Goal: Task Accomplishment & Management: Complete application form

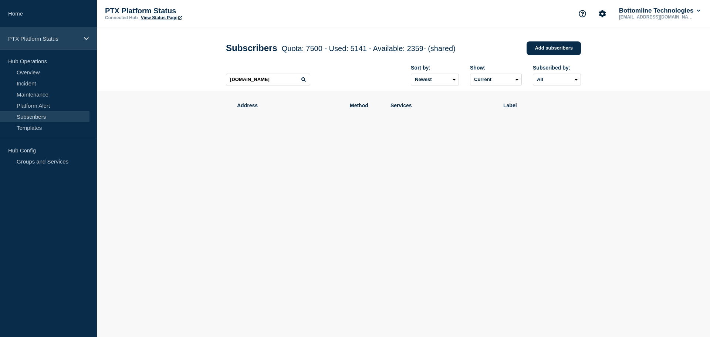
click at [64, 39] on p "PTX Platform Status" at bounding box center [43, 38] width 71 height 6
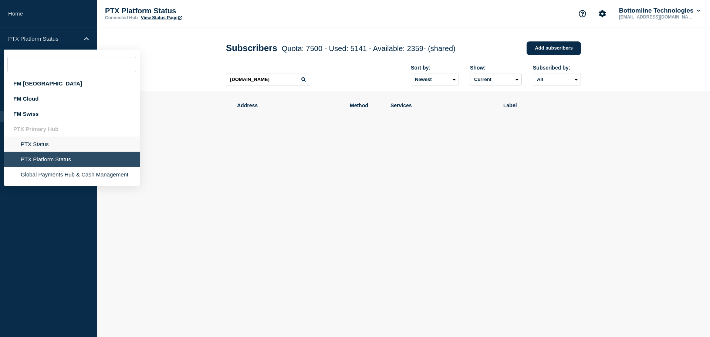
click at [37, 147] on li "PTX Status" at bounding box center [72, 143] width 136 height 15
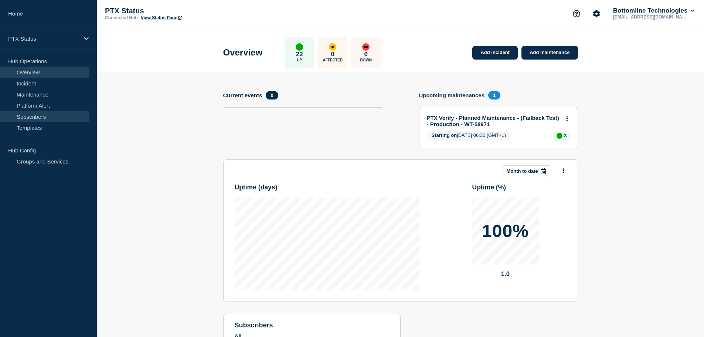
click at [44, 115] on link "Subscribers" at bounding box center [44, 116] width 89 height 11
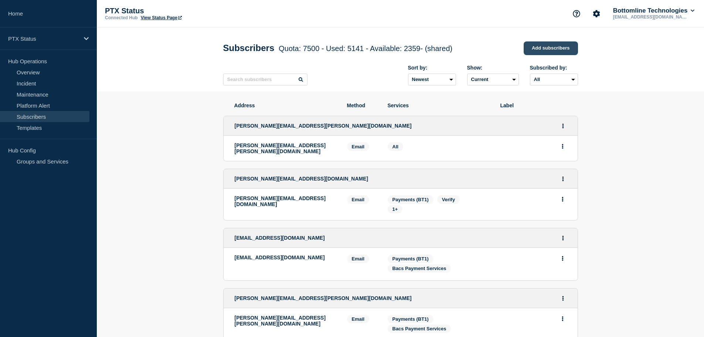
click at [561, 49] on link "Add subscribers" at bounding box center [551, 48] width 54 height 14
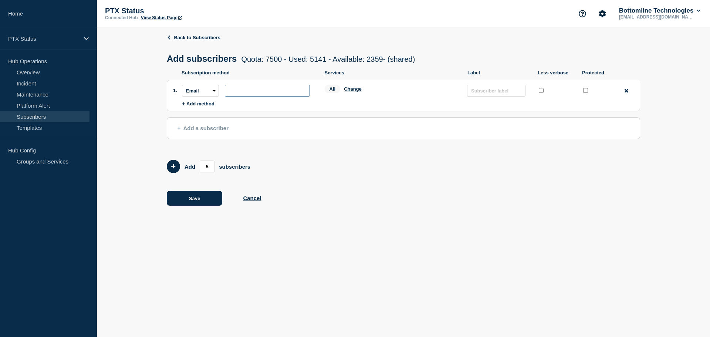
click at [248, 93] on input "subscription-address" at bounding box center [267, 91] width 85 height 12
paste input "[EMAIL_ADDRESS][PERSON_NAME][DOMAIN_NAME]"
type input "[EMAIL_ADDRESS][PERSON_NAME][DOMAIN_NAME]"
click at [349, 92] on button "Change" at bounding box center [353, 89] width 18 height 6
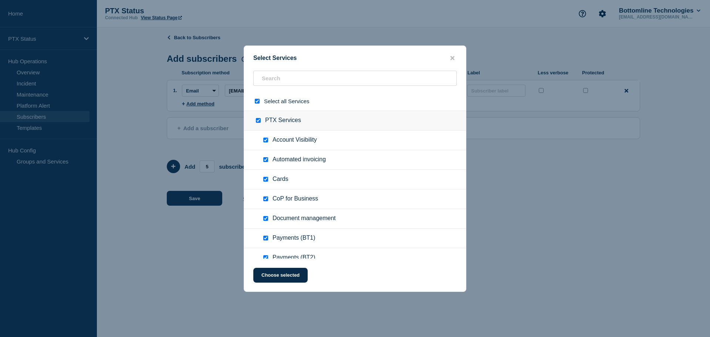
click at [258, 101] on input "select all checkbox" at bounding box center [257, 101] width 5 height 5
checkbox input "false"
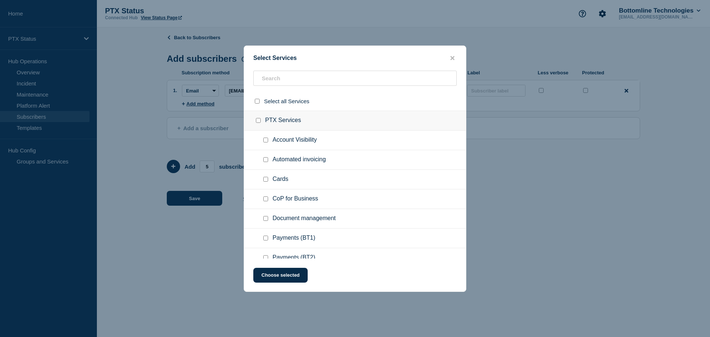
checkbox input "false"
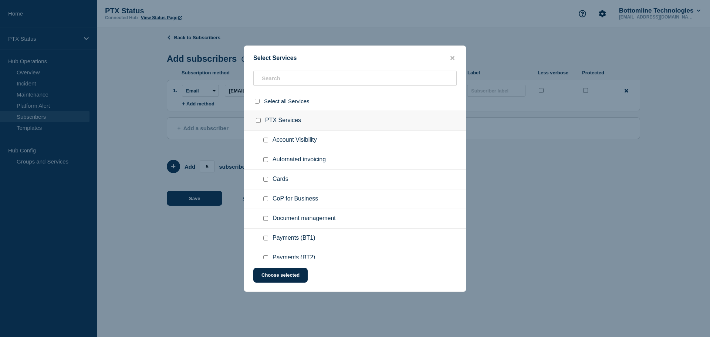
checkbox input "false"
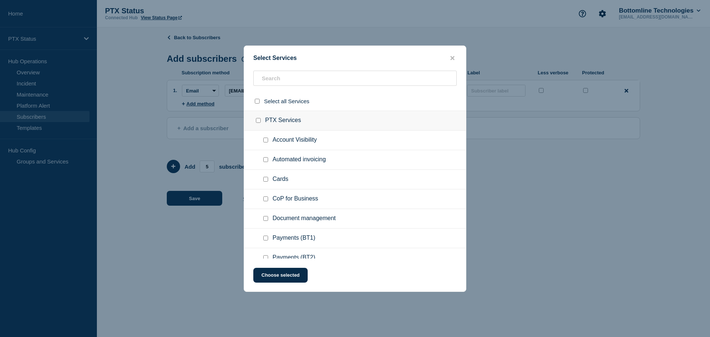
checkbox input "false"
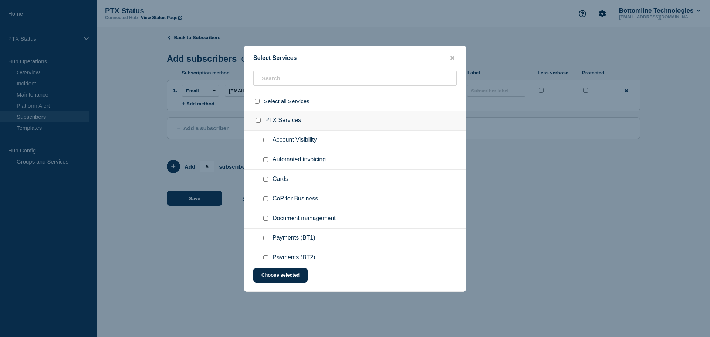
checkbox input "false"
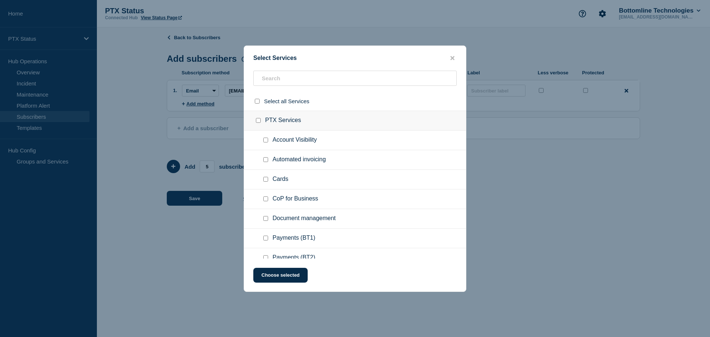
checkbox input "false"
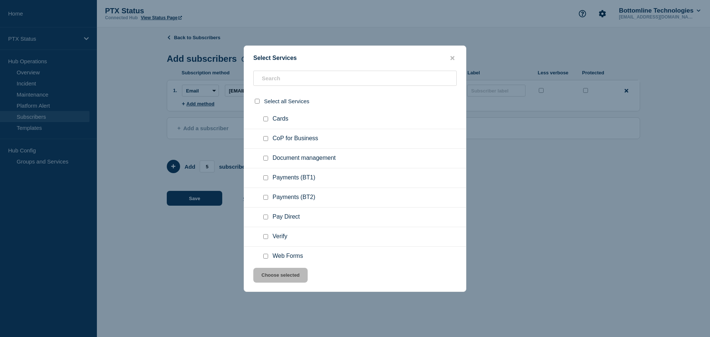
scroll to position [74, 0]
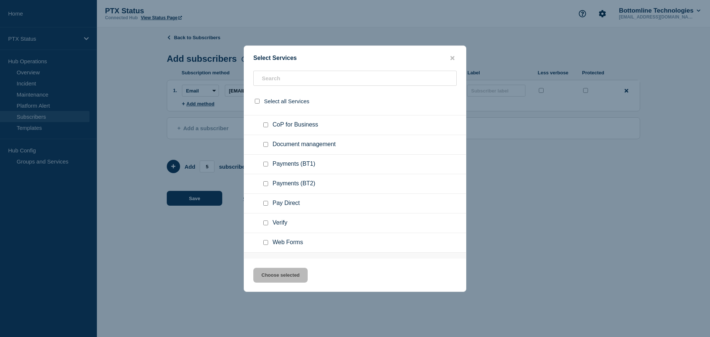
click at [265, 164] on input "Payments (BT1) checkbox" at bounding box center [265, 164] width 5 height 5
checkbox input "true"
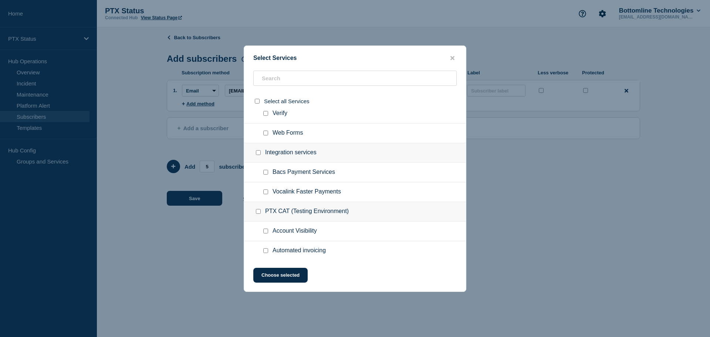
scroll to position [185, 0]
click at [266, 172] on input "Bacs Payment Services checkbox" at bounding box center [265, 170] width 5 height 5
checkbox input "true"
click at [273, 276] on button "Choose selected" at bounding box center [280, 275] width 54 height 15
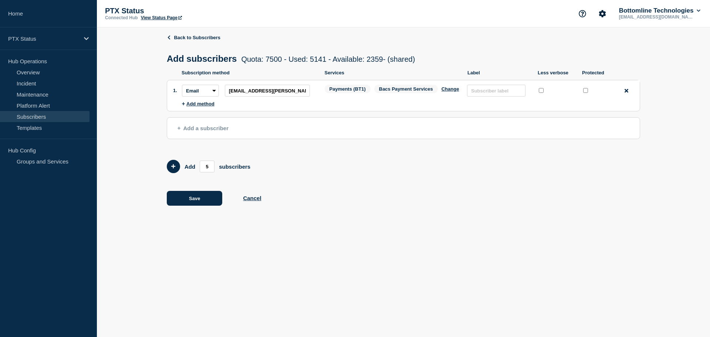
click at [196, 129] on span "Add a subscriber" at bounding box center [202, 128] width 51 height 6
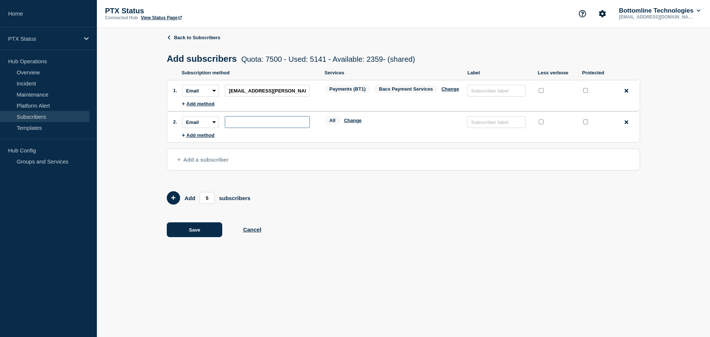
click at [286, 125] on input "subscription-address" at bounding box center [267, 122] width 85 height 12
paste input "[PERSON_NAME][EMAIL_ADDRESS][DOMAIN_NAME]"
type input "[PERSON_NAME][EMAIL_ADDRESS][DOMAIN_NAME]"
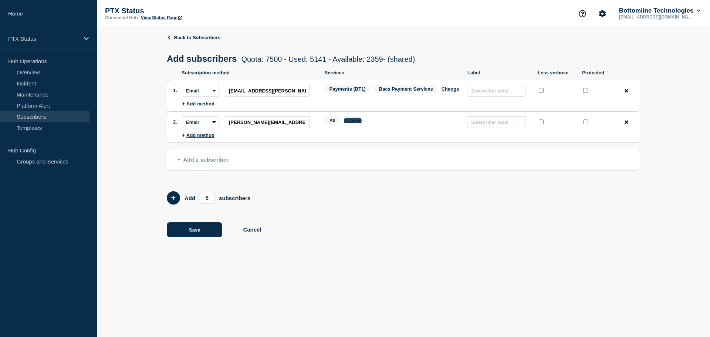
click at [346, 123] on button "Change" at bounding box center [353, 121] width 18 height 6
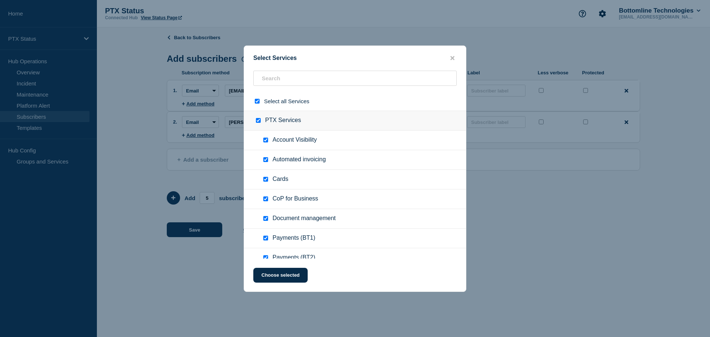
click at [258, 103] on input "select all checkbox" at bounding box center [257, 101] width 5 height 5
checkbox input "false"
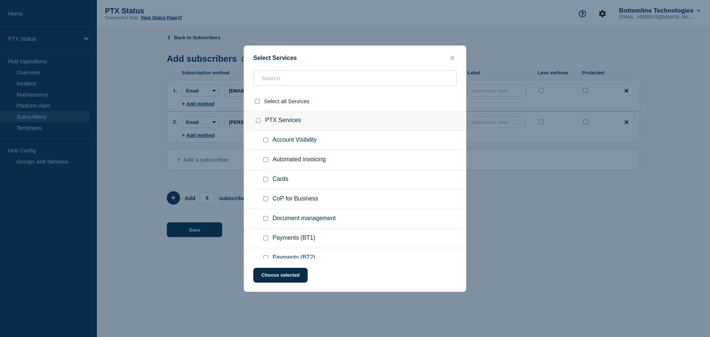
checkbox input "false"
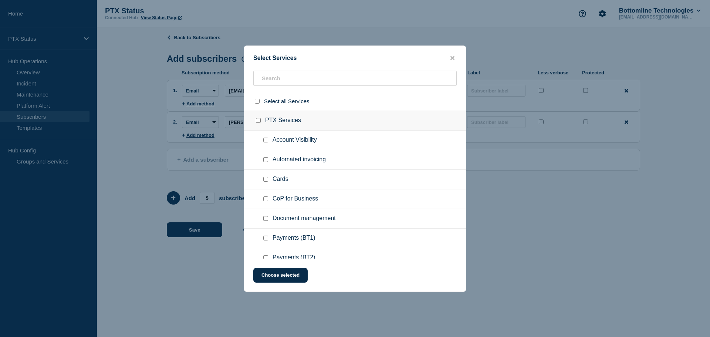
checkbox input "false"
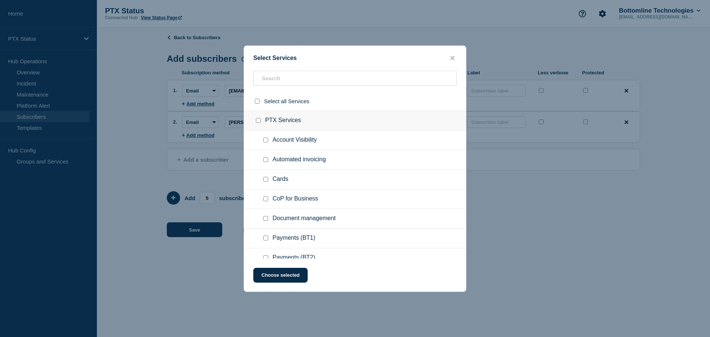
checkbox input "false"
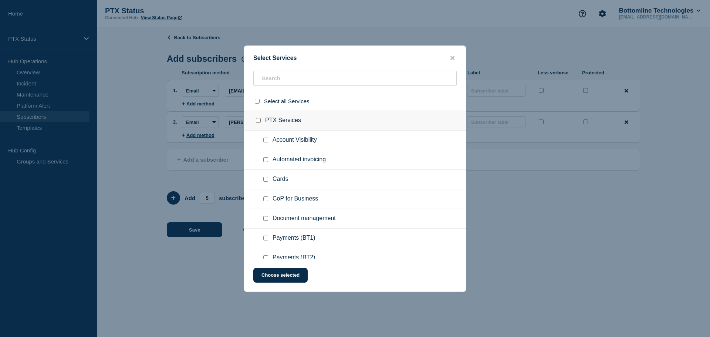
checkbox input "false"
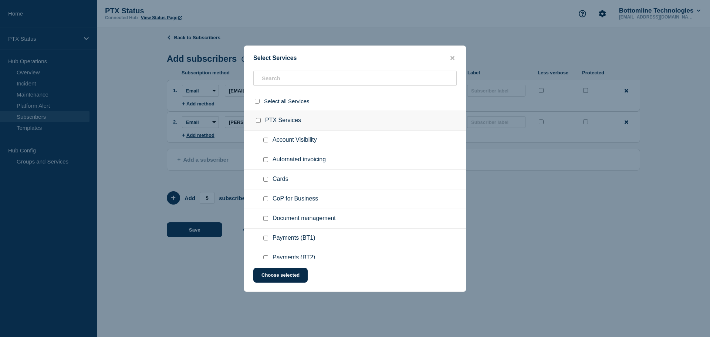
checkbox input "false"
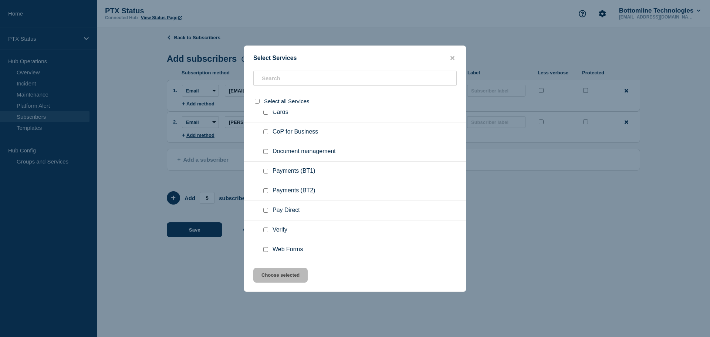
scroll to position [74, 0]
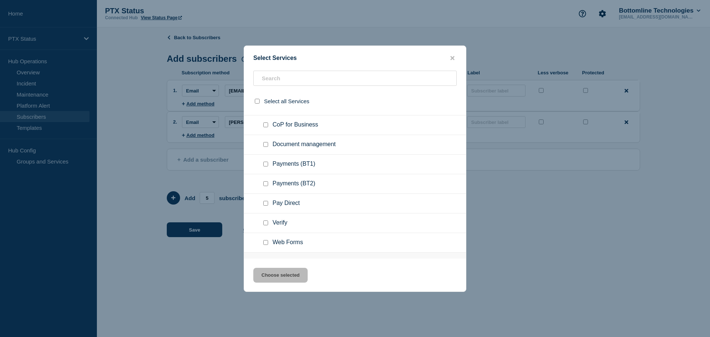
click at [264, 163] on input "Payments (BT1) checkbox" at bounding box center [265, 164] width 5 height 5
checkbox input "true"
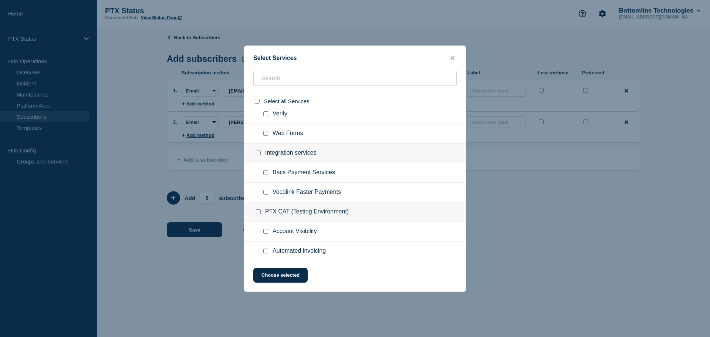
scroll to position [185, 0]
click at [264, 171] on input "Bacs Payment Services checkbox" at bounding box center [265, 170] width 5 height 5
checkbox input "true"
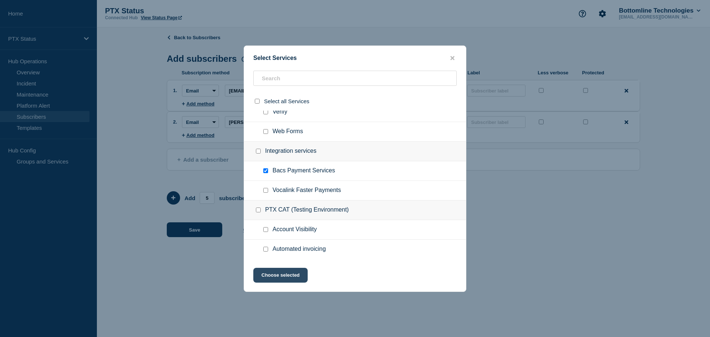
click at [286, 279] on button "Choose selected" at bounding box center [280, 275] width 54 height 15
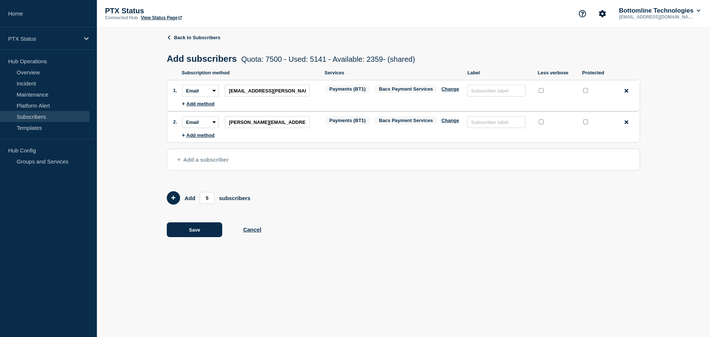
click at [218, 163] on span "Add a subscriber" at bounding box center [202, 159] width 51 height 6
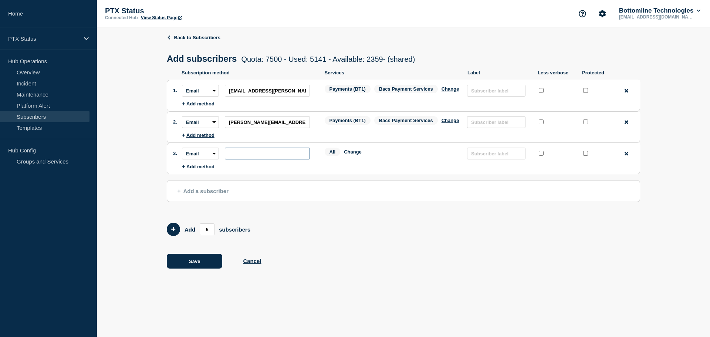
click at [249, 155] on input "subscription-address" at bounding box center [267, 153] width 85 height 12
paste input "[EMAIL_ADDRESS][DOMAIN_NAME]"
type input "[EMAIL_ADDRESS][DOMAIN_NAME]"
click at [349, 154] on button "Change" at bounding box center [353, 152] width 18 height 6
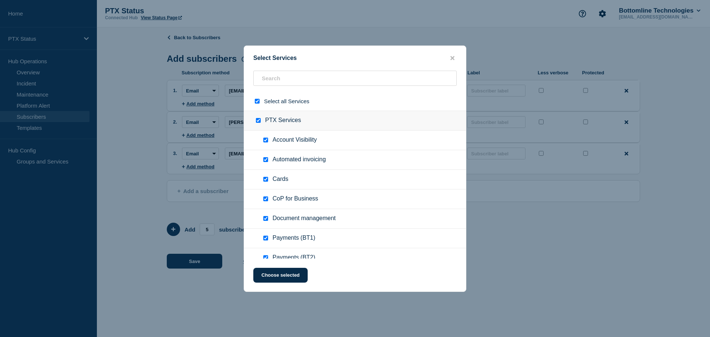
click at [258, 103] on input "select all checkbox" at bounding box center [257, 101] width 5 height 5
checkbox input "false"
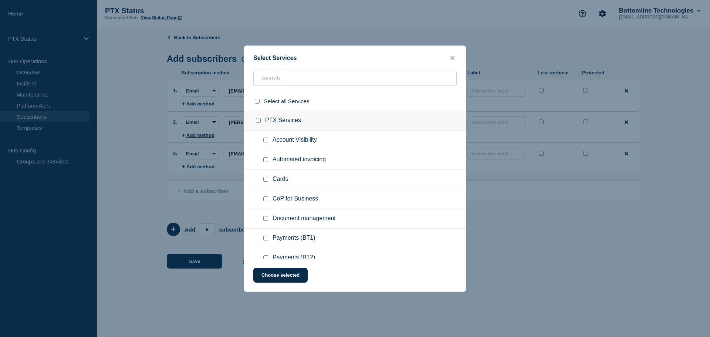
checkbox input "false"
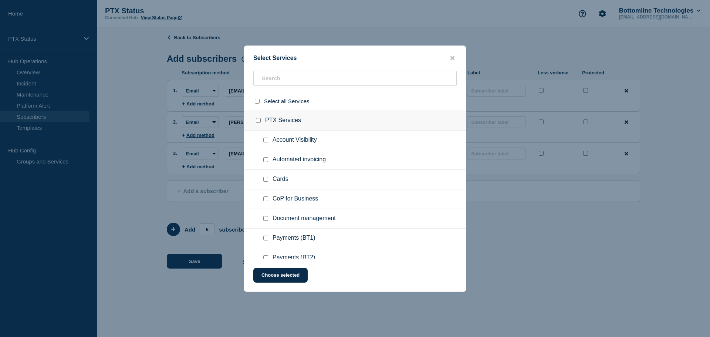
checkbox input "false"
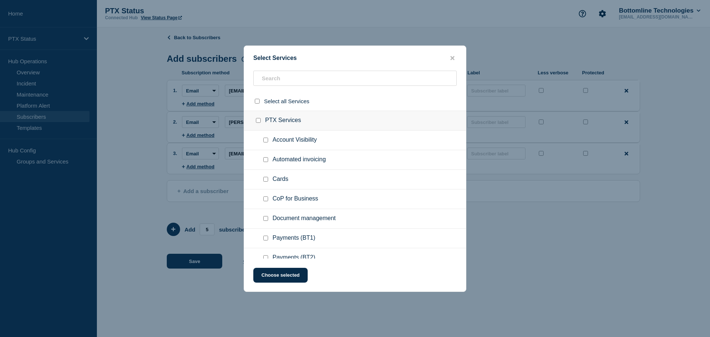
checkbox input "false"
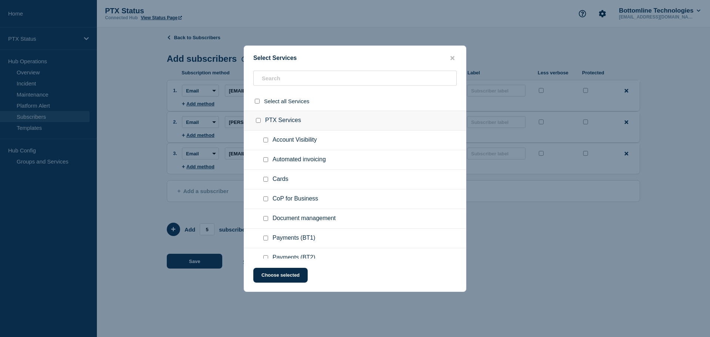
checkbox input "false"
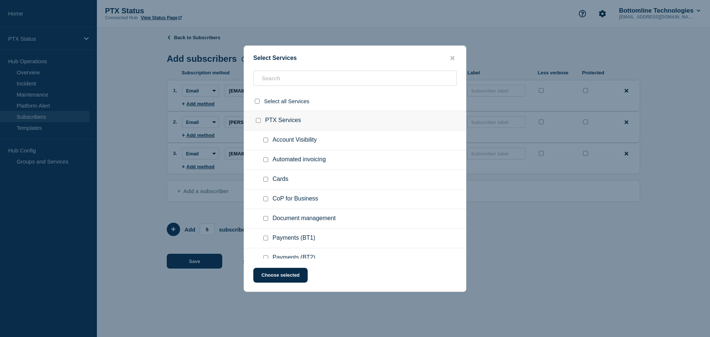
checkbox input "false"
click at [264, 240] on input "Payments (BT1) checkbox" at bounding box center [265, 237] width 5 height 5
checkbox input "true"
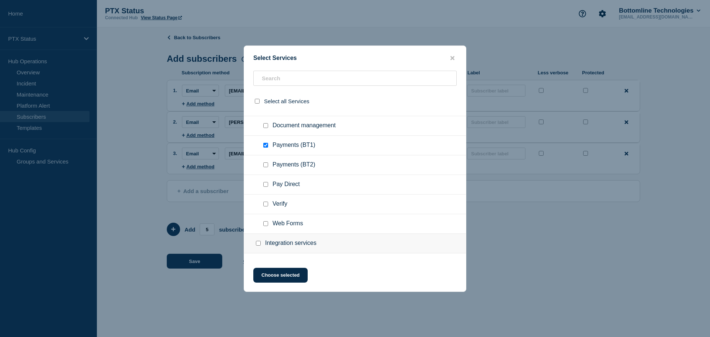
scroll to position [111, 0]
click at [267, 247] on input "Bacs Payment Services checkbox" at bounding box center [265, 244] width 5 height 5
checkbox input "true"
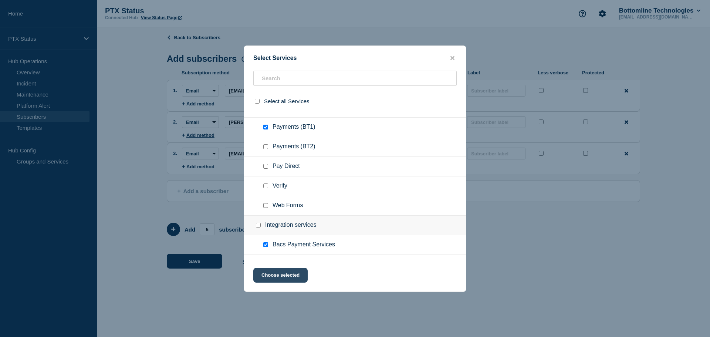
click at [275, 276] on button "Choose selected" at bounding box center [280, 275] width 54 height 15
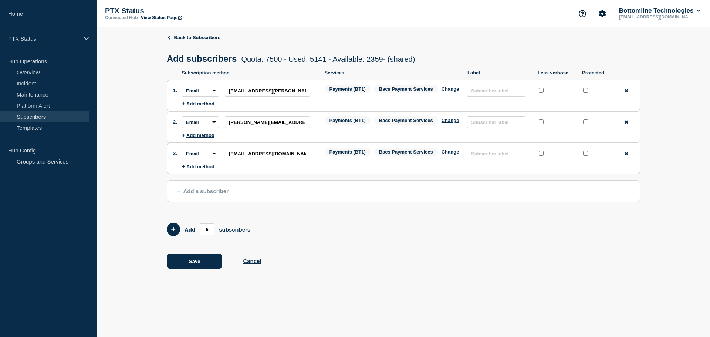
click at [196, 194] on span "Add a subscriber" at bounding box center [202, 191] width 51 height 6
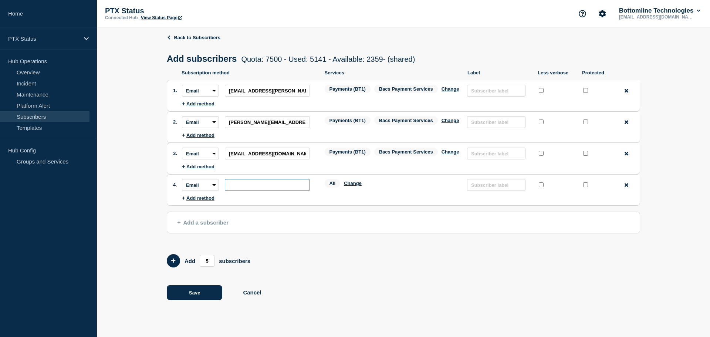
click at [270, 188] on input "subscription-address" at bounding box center [267, 185] width 85 height 12
click at [277, 184] on input "subscription-address" at bounding box center [267, 185] width 85 height 12
paste input "[DOMAIN_NAME][EMAIL_ADDRESS][DOMAIN_NAME]"
type input "[DOMAIN_NAME][EMAIL_ADDRESS][DOMAIN_NAME]"
click at [351, 186] on button "Change" at bounding box center [353, 183] width 18 height 6
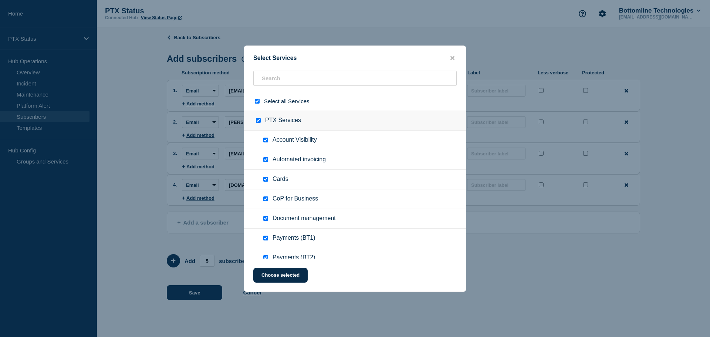
click at [257, 103] on input "select all checkbox" at bounding box center [257, 101] width 5 height 5
checkbox input "false"
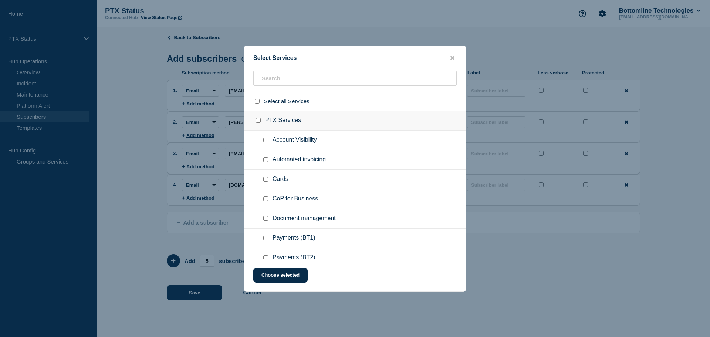
checkbox input "false"
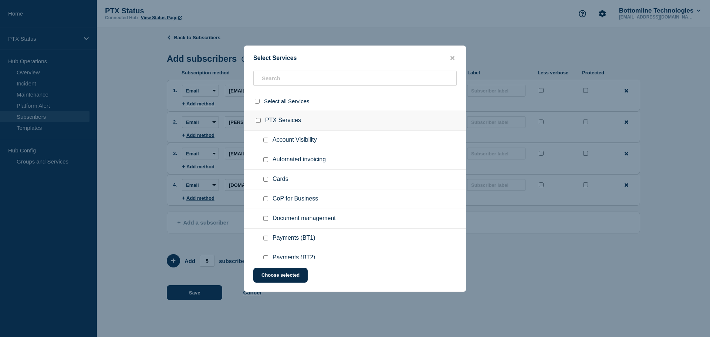
checkbox input "false"
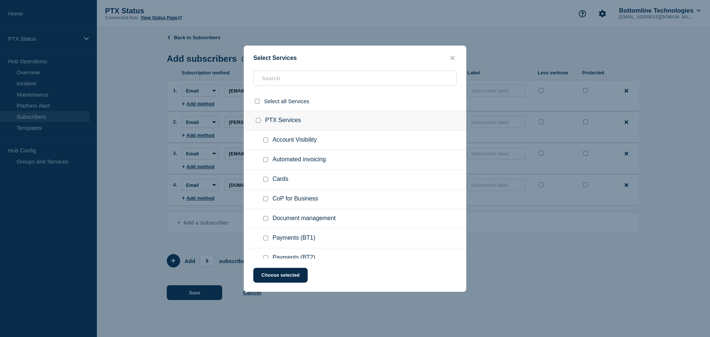
checkbox input "false"
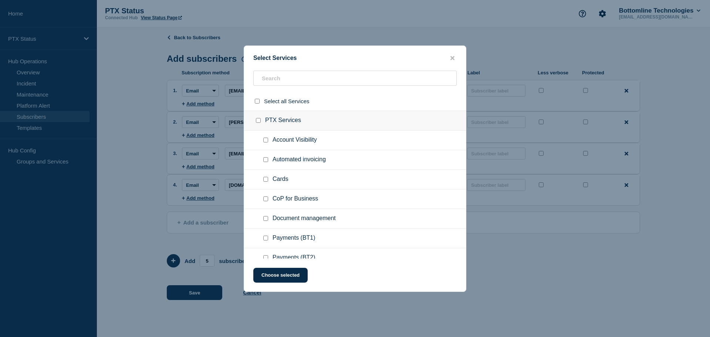
checkbox input "false"
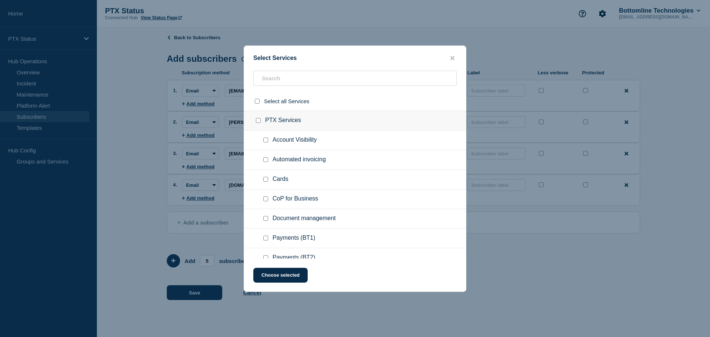
checkbox input "false"
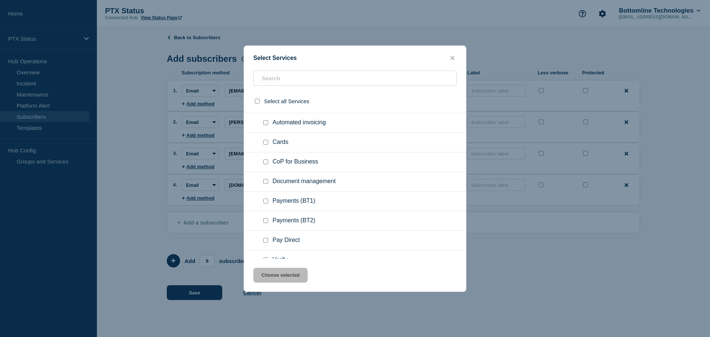
click at [265, 203] on input "Payments (BT1) checkbox" at bounding box center [265, 200] width 5 height 5
checkbox input "true"
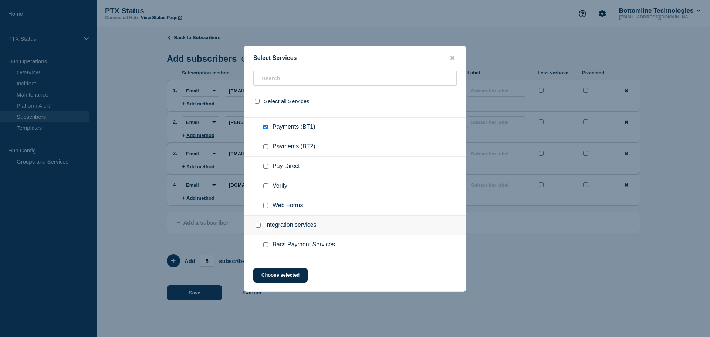
click at [267, 247] on input "Bacs Payment Services checkbox" at bounding box center [265, 244] width 5 height 5
checkbox input "true"
click at [279, 280] on button "Choose selected" at bounding box center [280, 275] width 54 height 15
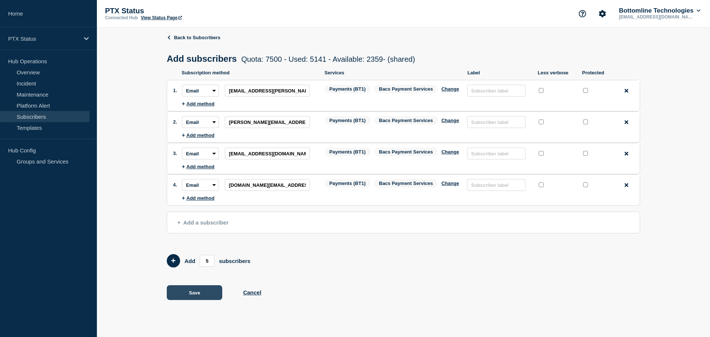
click at [201, 290] on button "Save" at bounding box center [194, 292] width 55 height 15
